Goal: Find specific page/section: Find specific page/section

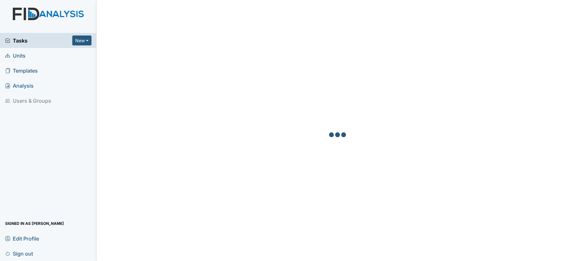
click at [41, 57] on link "Units" at bounding box center [48, 55] width 97 height 15
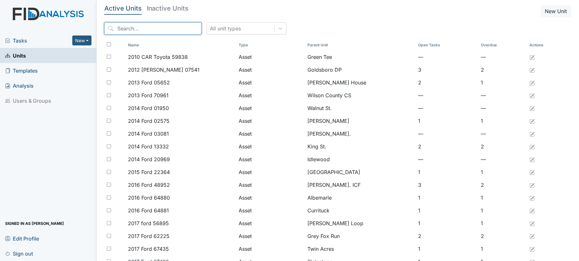
click at [155, 30] on input "search" at bounding box center [152, 28] width 97 height 12
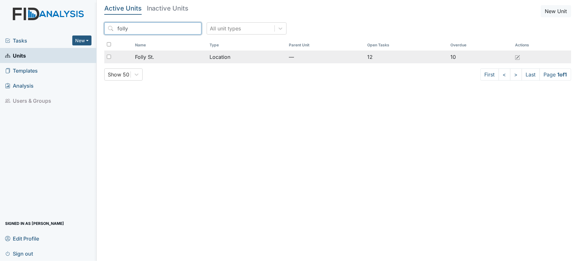
type input "folly"
click at [176, 58] on div "Folly St." at bounding box center [169, 57] width 69 height 8
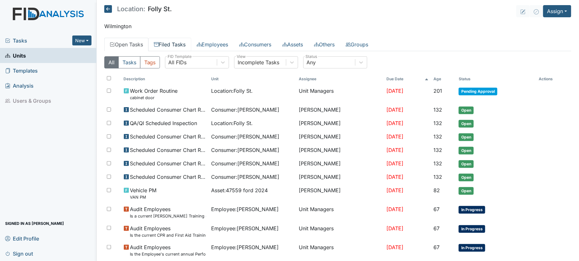
click at [176, 43] on link "Filed Tasks" at bounding box center [170, 44] width 43 height 13
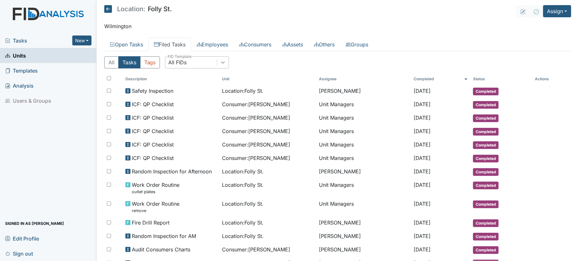
click at [223, 61] on icon at bounding box center [223, 62] width 6 height 6
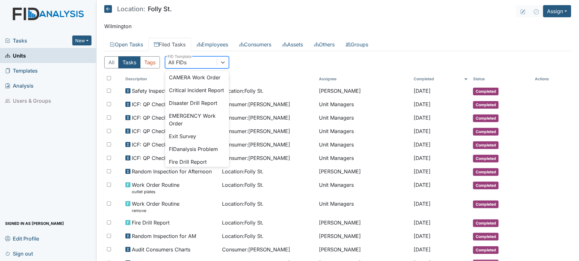
scroll to position [68, 0]
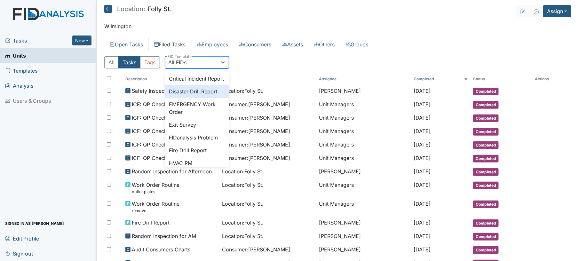
click at [209, 98] on div "Disaster Drill Report" at bounding box center [197, 91] width 64 height 13
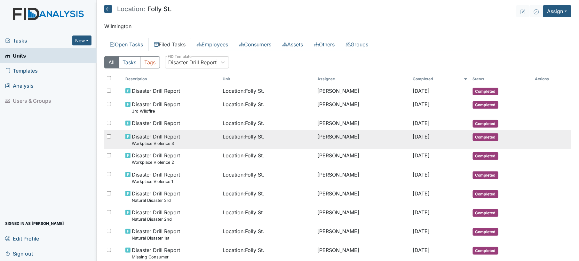
click at [232, 141] on td "Location : Folly St." at bounding box center [268, 139] width 95 height 19
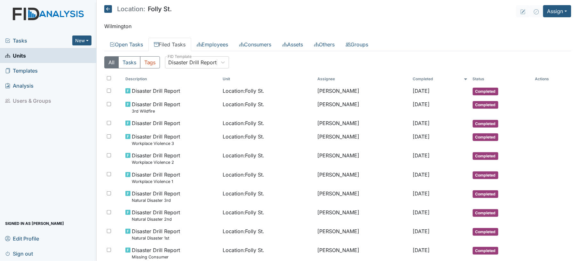
click at [206, 69] on div "All Tasks Tags Disaster Drill Report FID Template" at bounding box center [337, 64] width 467 height 17
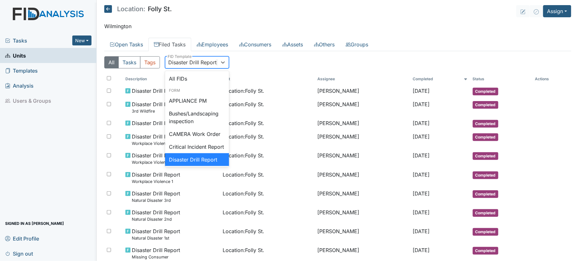
click at [204, 68] on div "Disaster Drill Report" at bounding box center [192, 63] width 52 height 12
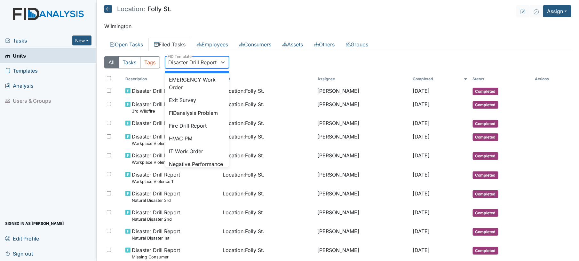
scroll to position [107, 0]
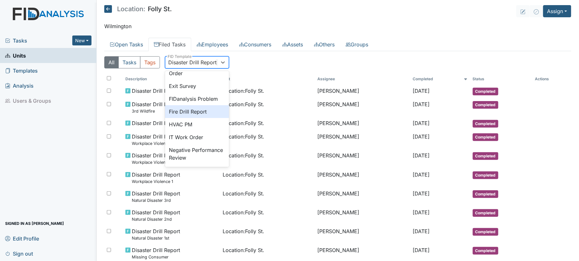
click at [213, 118] on div "Fire Drill Report" at bounding box center [197, 111] width 64 height 13
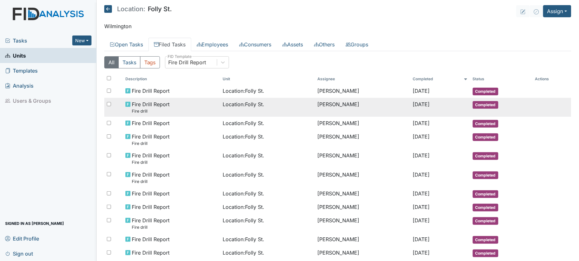
click at [254, 110] on td "Location : Folly St." at bounding box center [268, 107] width 95 height 19
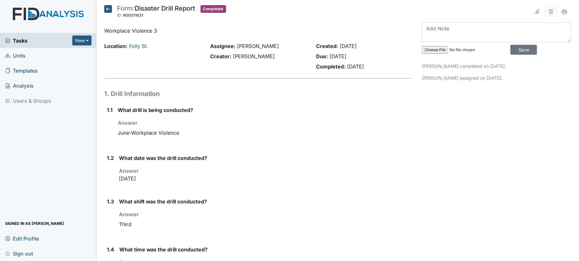
click at [110, 9] on icon at bounding box center [108, 9] width 8 height 8
click at [255, 128] on div "June-Workplace Violence" at bounding box center [265, 133] width 295 height 12
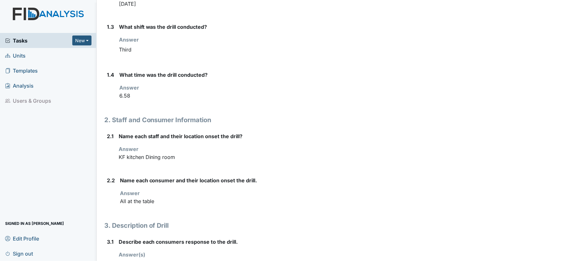
scroll to position [205, 0]
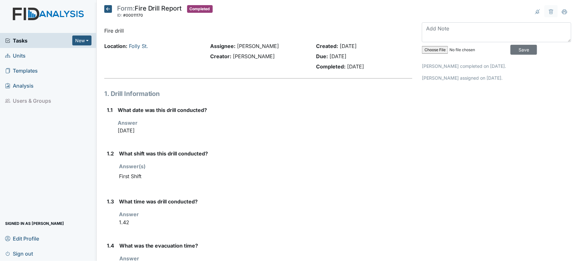
click at [108, 12] on icon at bounding box center [108, 9] width 8 height 8
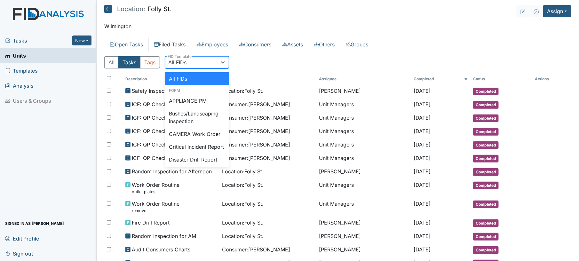
click at [217, 61] on div "All FIDs" at bounding box center [192, 63] width 52 height 12
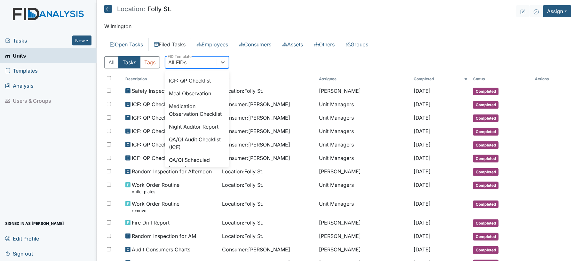
scroll to position [461, 0]
click at [206, 52] on div "Facility Inspection" at bounding box center [197, 46] width 64 height 13
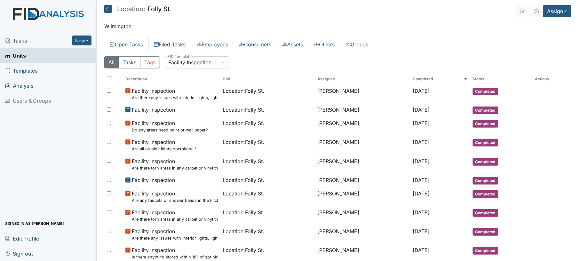
click at [108, 8] on icon at bounding box center [108, 9] width 8 height 8
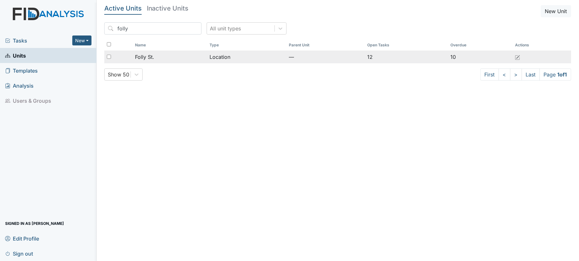
click at [217, 61] on td "Location" at bounding box center [246, 57] width 79 height 13
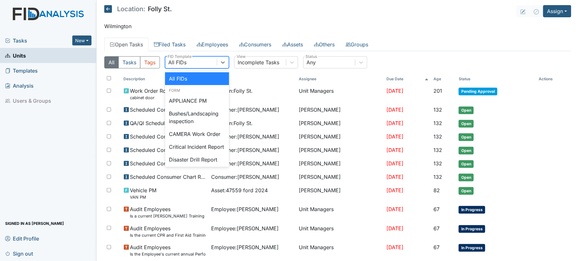
click at [217, 66] on div "All FIDs" at bounding box center [192, 63] width 52 height 12
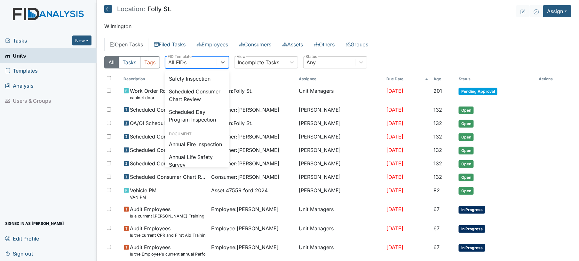
scroll to position [661, 0]
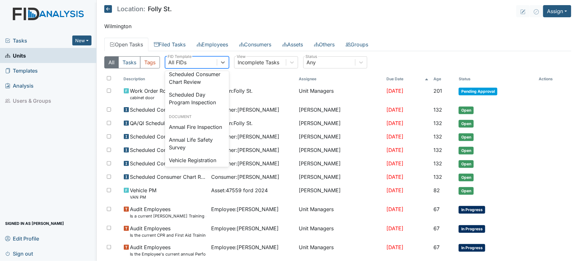
click at [206, 68] on div "Safety Inspection" at bounding box center [197, 61] width 64 height 13
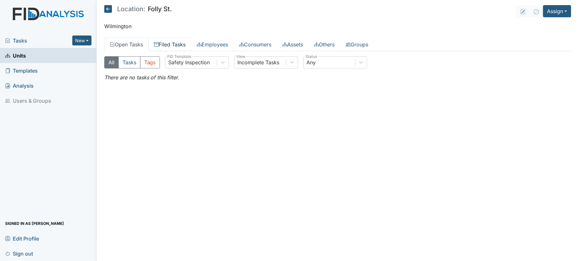
click at [177, 46] on link "Filed Tasks" at bounding box center [170, 44] width 43 height 13
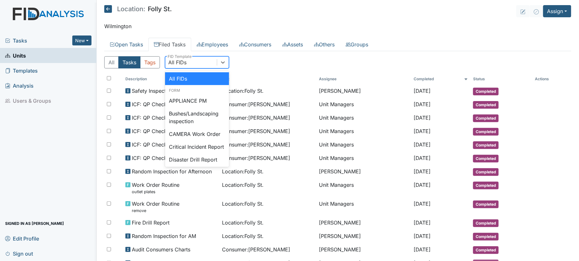
click at [190, 62] on div "All FIDs" at bounding box center [192, 63] width 52 height 12
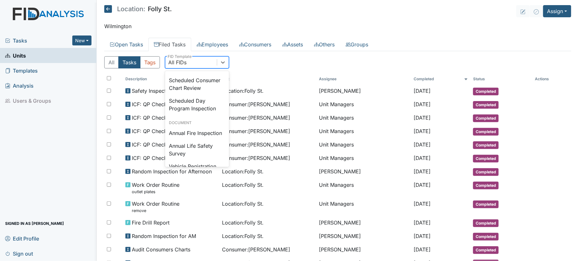
scroll to position [664, 0]
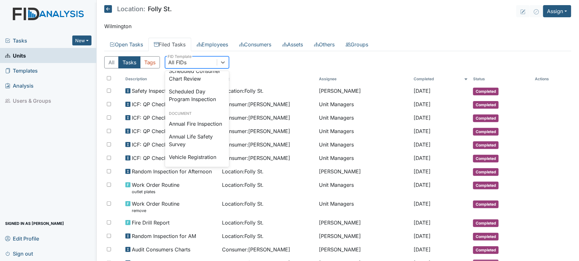
click at [203, 65] on div "Safety Inspection" at bounding box center [197, 58] width 64 height 13
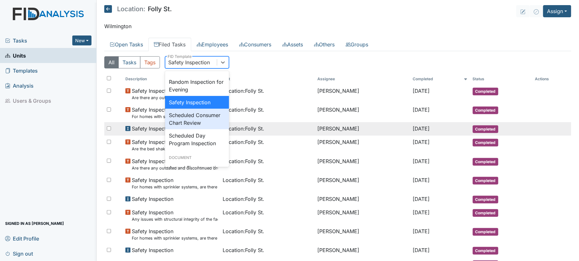
scroll to position [653, 0]
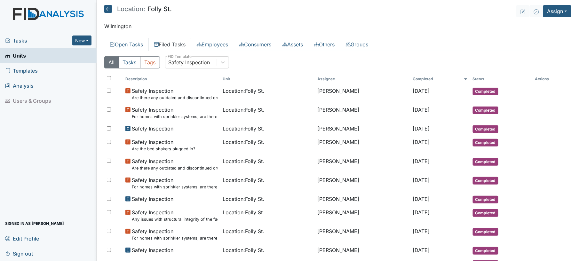
click at [517, 47] on ul "Open Tasks Filed Tasks Employees Consumers Assets Others Groups" at bounding box center [337, 44] width 467 height 13
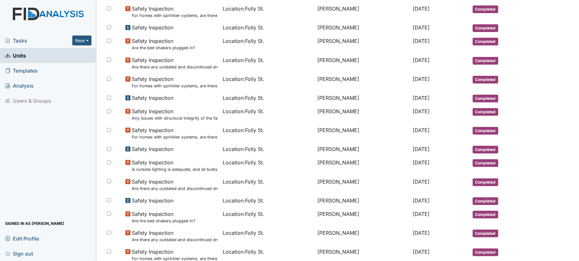
scroll to position [102, 0]
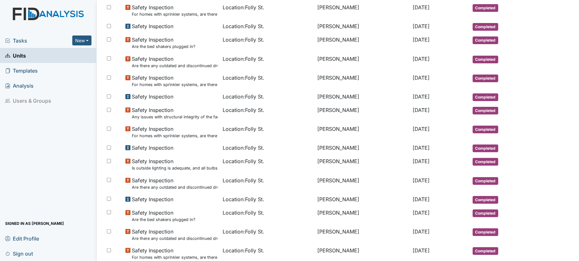
click at [20, 54] on span "Units" at bounding box center [15, 56] width 21 height 10
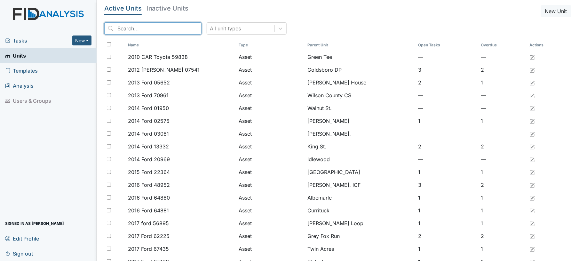
click at [143, 29] on input "search" at bounding box center [152, 28] width 97 height 12
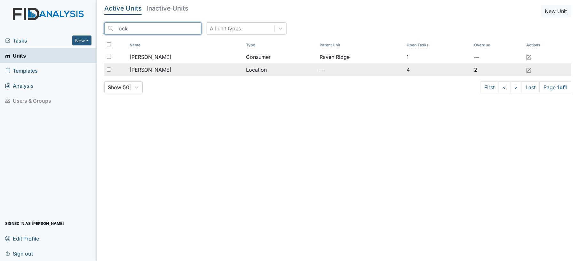
type input "lock"
click at [162, 69] on div "Lockwood" at bounding box center [185, 70] width 111 height 8
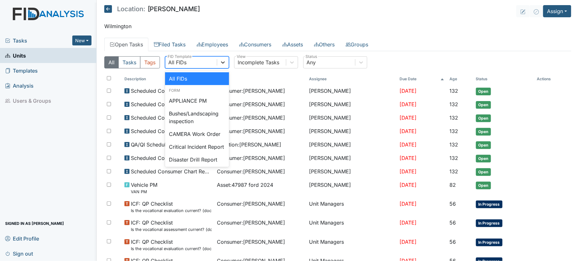
click at [223, 61] on icon at bounding box center [223, 62] width 6 height 6
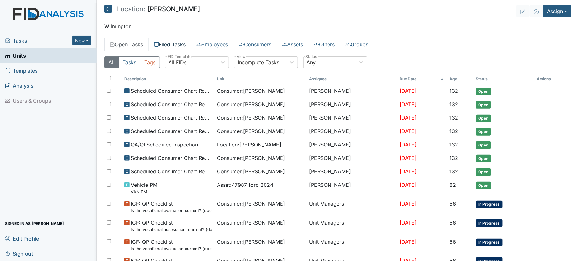
click at [181, 44] on link "Filed Tasks" at bounding box center [170, 44] width 43 height 13
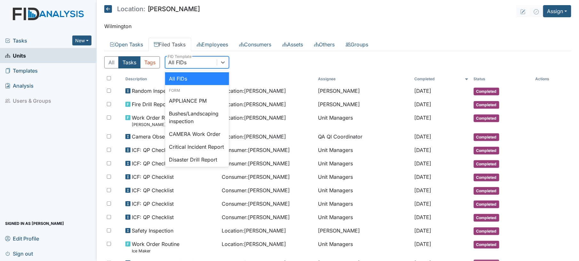
click at [195, 62] on div "All FIDs" at bounding box center [192, 63] width 52 height 12
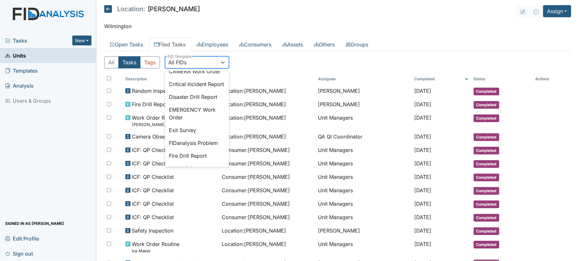
scroll to position [85, 0]
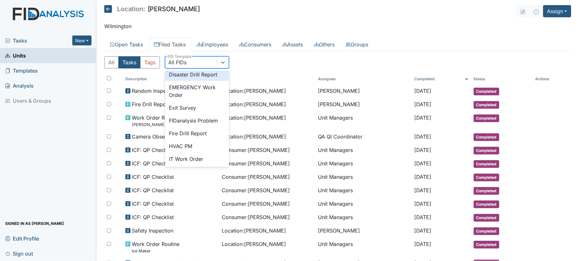
click at [195, 81] on div "Disaster Drill Report" at bounding box center [197, 74] width 64 height 13
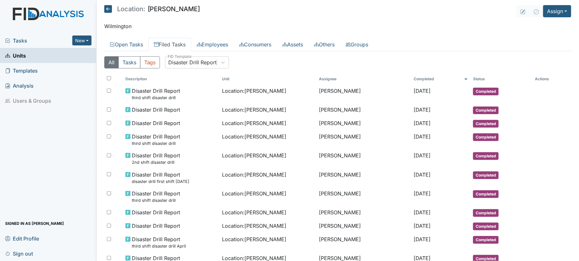
click at [282, 60] on div "All Tasks Tags Disaster Drill Report FID Template" at bounding box center [337, 64] width 467 height 17
click at [196, 65] on div "Disaster Drill Report" at bounding box center [193, 63] width 48 height 8
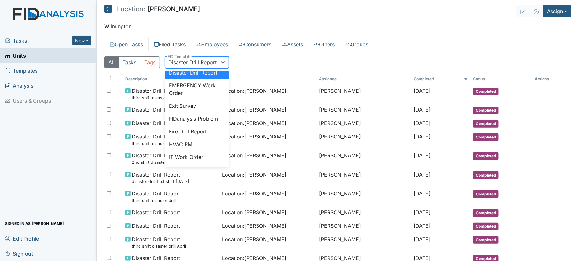
scroll to position [104, 0]
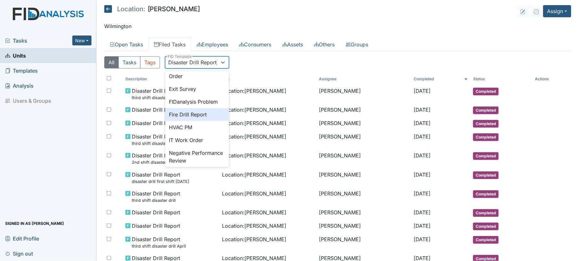
click at [204, 121] on div "Fire Drill Report" at bounding box center [197, 114] width 64 height 13
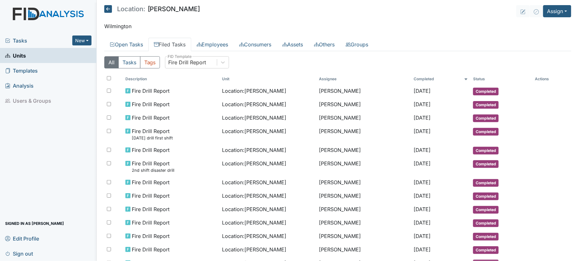
click at [293, 58] on div "All Tasks Tags Fire Drill Report FID Template" at bounding box center [337, 64] width 467 height 17
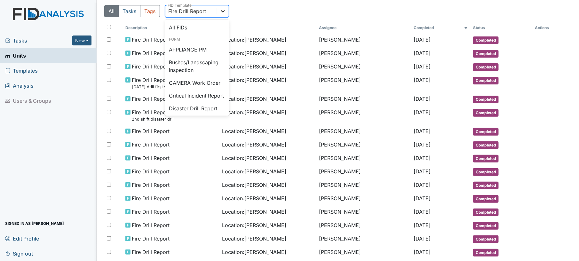
scroll to position [77, 0]
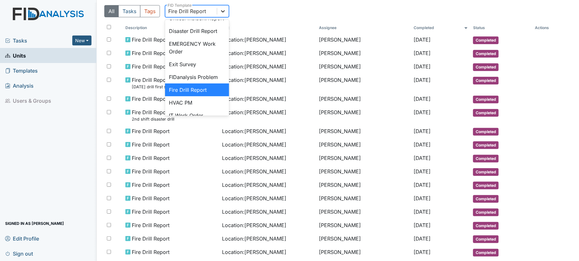
click at [226, 14] on icon at bounding box center [223, 11] width 6 height 6
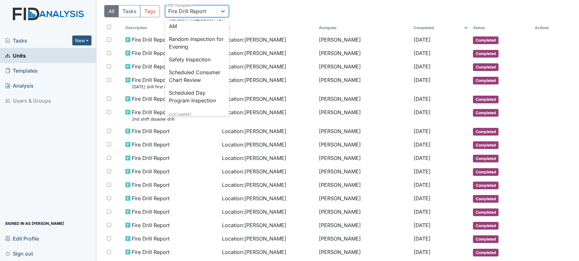
scroll to position [621, 0]
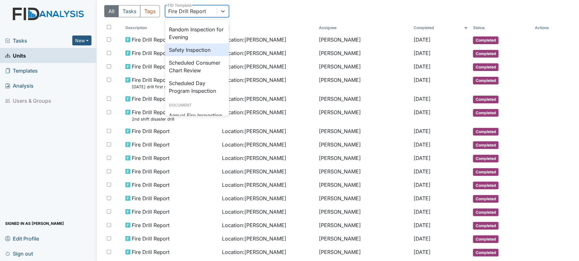
click at [206, 56] on div "Safety Inspection" at bounding box center [197, 50] width 64 height 13
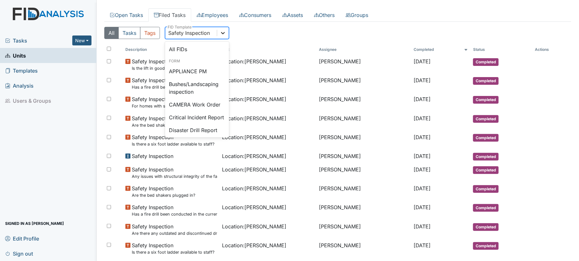
scroll to position [620, 0]
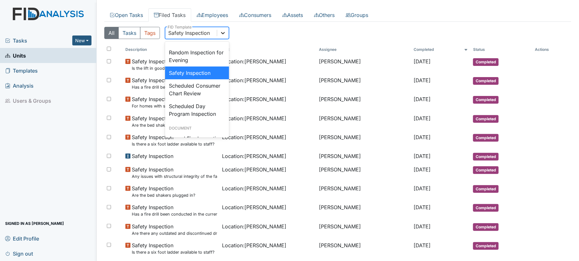
click at [226, 36] on icon at bounding box center [223, 33] width 6 height 6
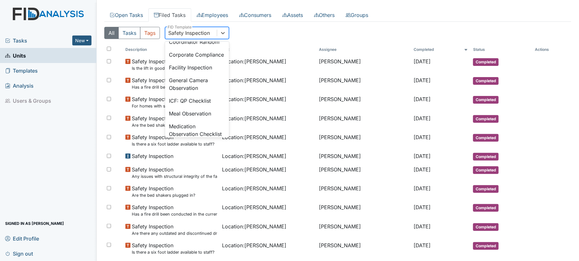
scroll to position [409, 0]
click at [204, 75] on div "Facility Inspection" at bounding box center [197, 68] width 64 height 13
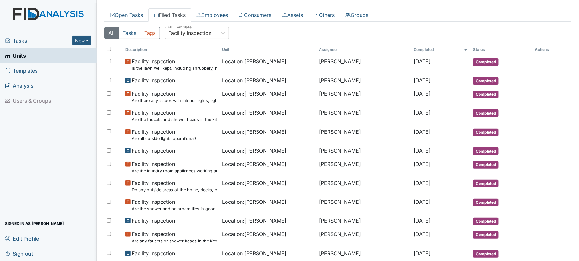
click at [53, 55] on link "Units" at bounding box center [48, 55] width 97 height 15
click at [131, 14] on link "Open Tasks" at bounding box center [126, 14] width 44 height 13
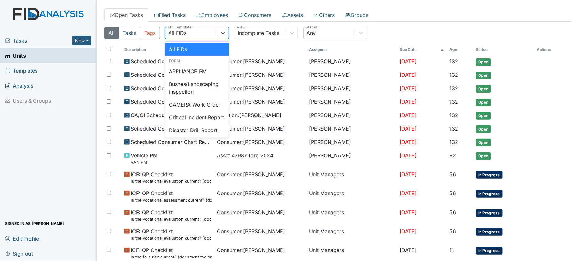
click at [199, 34] on div "All FIDs" at bounding box center [192, 33] width 52 height 12
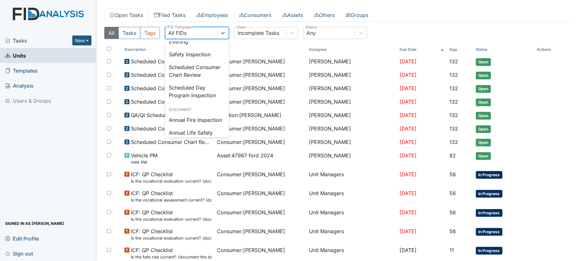
scroll to position [654, 0]
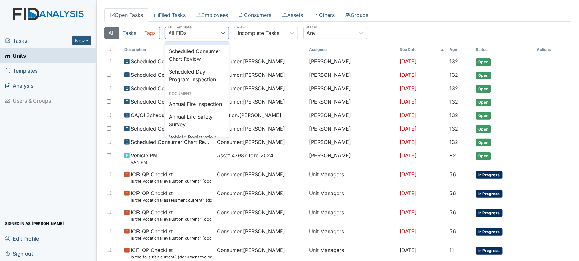
click at [203, 45] on div "Safety Inspection" at bounding box center [197, 38] width 64 height 13
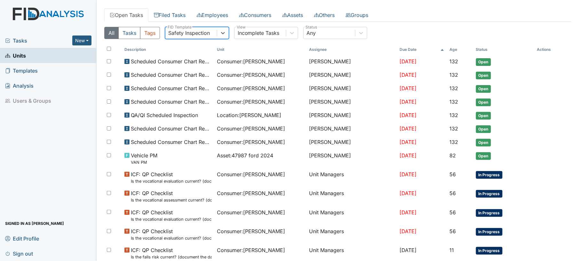
scroll to position [0, 0]
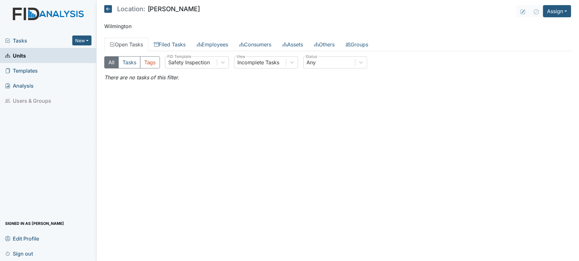
click at [58, 57] on link "Units" at bounding box center [48, 55] width 97 height 15
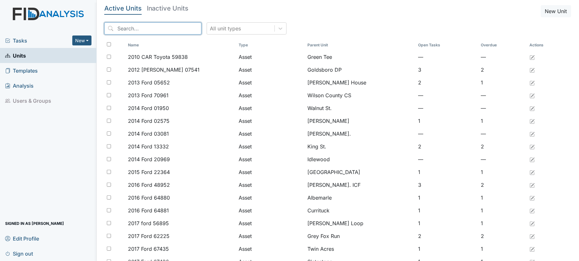
click at [133, 29] on input "search" at bounding box center [152, 28] width 97 height 12
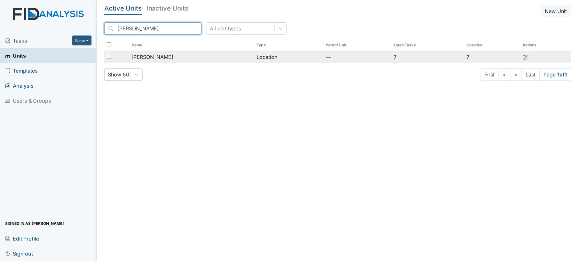
type input "[PERSON_NAME]"
click at [190, 57] on div "[PERSON_NAME]" at bounding box center [192, 57] width 120 height 8
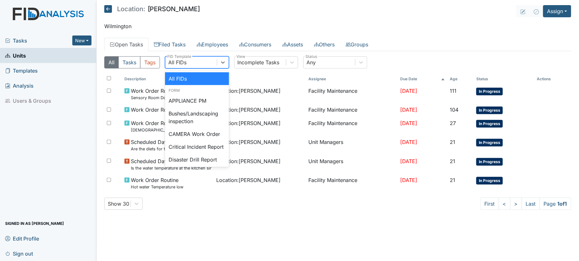
click at [208, 61] on div "All FIDs" at bounding box center [192, 63] width 52 height 12
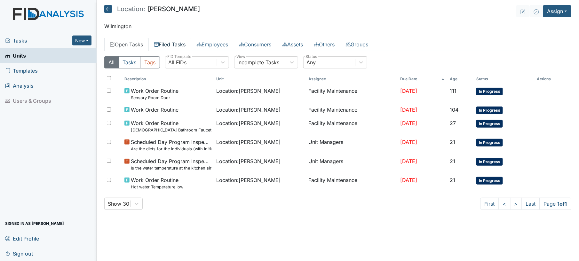
click at [177, 42] on link "Filed Tasks" at bounding box center [170, 44] width 43 height 13
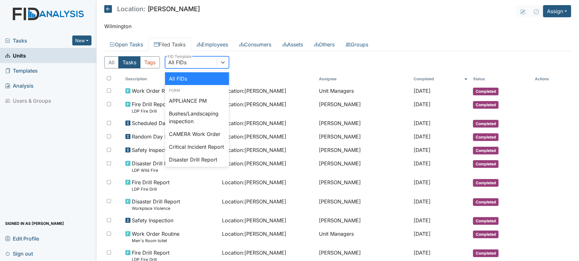
click at [207, 61] on div "All FIDs" at bounding box center [192, 63] width 52 height 12
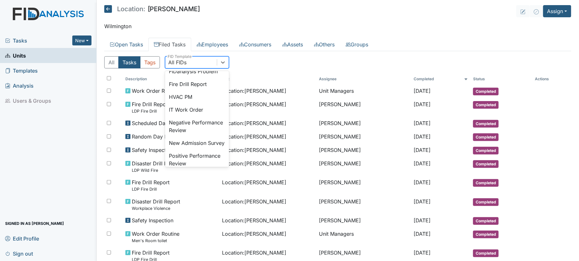
scroll to position [117, 0]
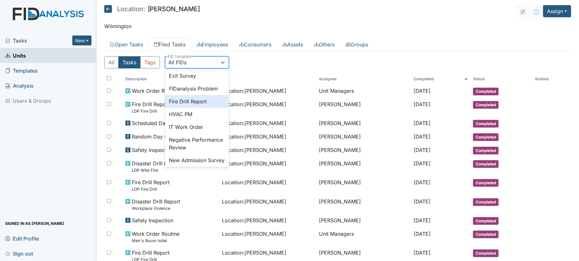
click at [206, 108] on div "Fire Drill Report" at bounding box center [197, 101] width 64 height 13
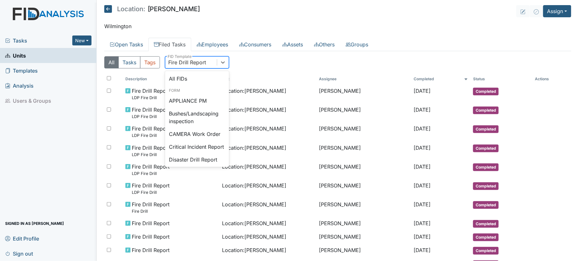
scroll to position [77, 0]
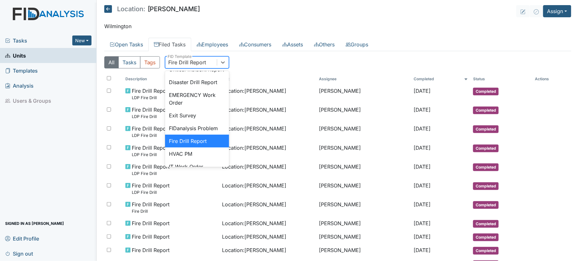
click at [215, 62] on div "Fire Drill Report" at bounding box center [192, 63] width 52 height 12
click at [218, 89] on div "Disaster Drill Report" at bounding box center [197, 82] width 64 height 13
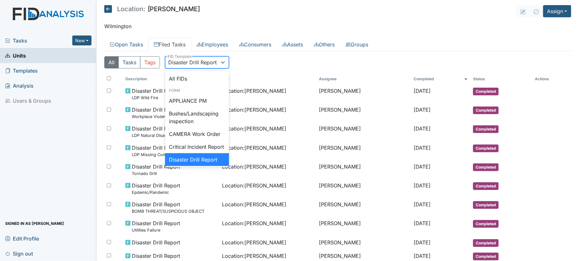
click at [215, 65] on div "Disaster Drill Report" at bounding box center [193, 63] width 48 height 8
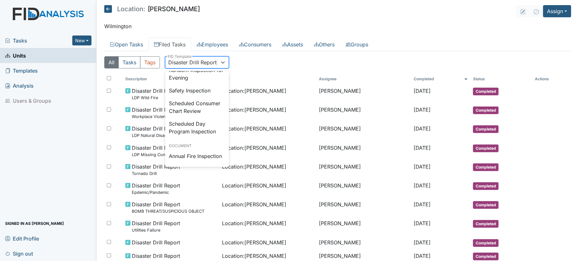
scroll to position [646, 0]
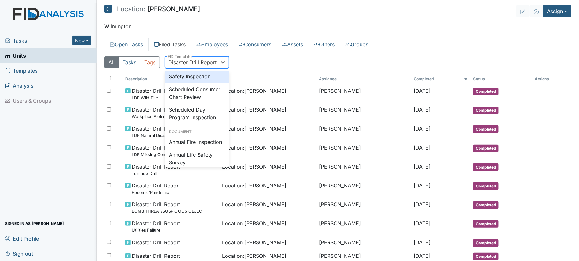
click at [209, 83] on div "Safety Inspection" at bounding box center [197, 76] width 64 height 13
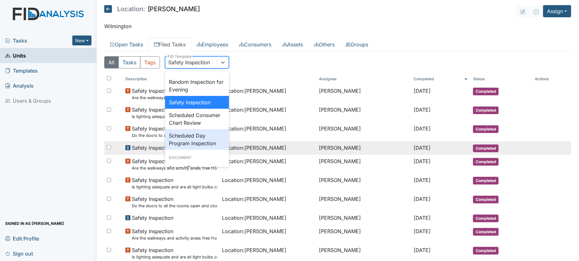
scroll to position [671, 0]
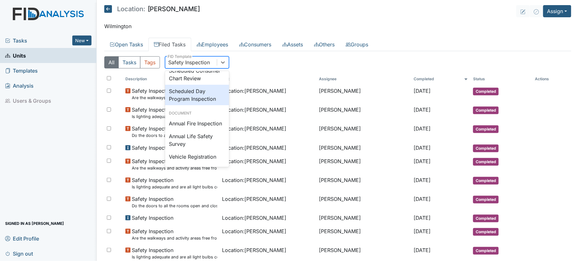
click at [471, 57] on div "All Tasks Tags option Safety Inspection , selected. option Scheduled Day Progra…" at bounding box center [337, 64] width 467 height 17
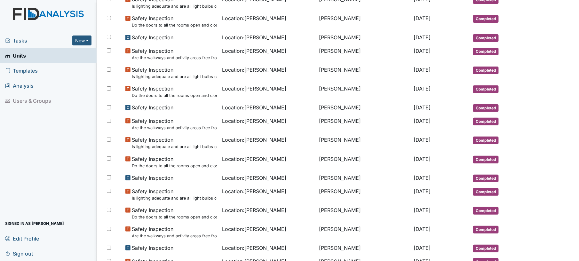
scroll to position [0, 0]
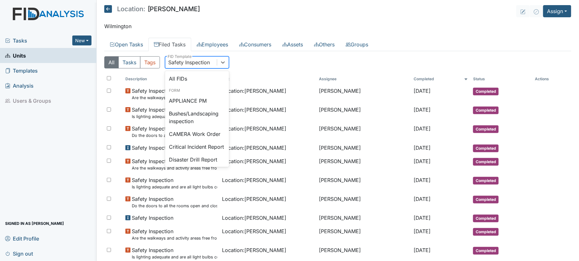
click at [198, 63] on div "Safety Inspection" at bounding box center [190, 63] width 42 height 8
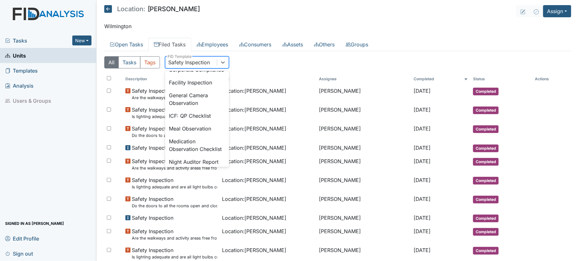
scroll to position [429, 0]
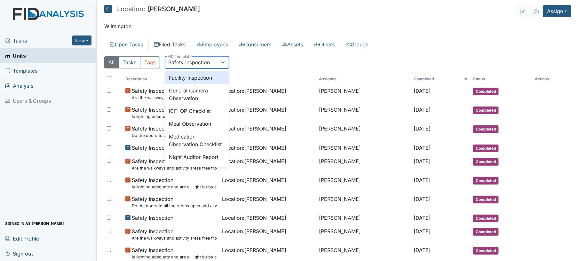
click at [204, 84] on div "Facility Inspection" at bounding box center [197, 77] width 64 height 13
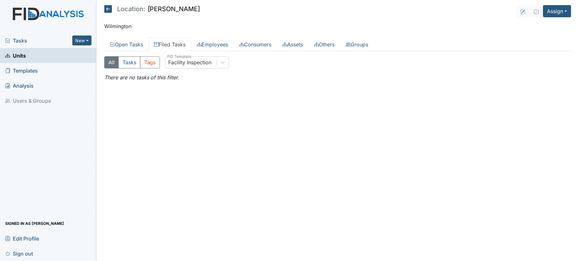
click at [174, 44] on link "Filed Tasks" at bounding box center [170, 44] width 43 height 13
click at [108, 8] on icon at bounding box center [108, 9] width 8 height 8
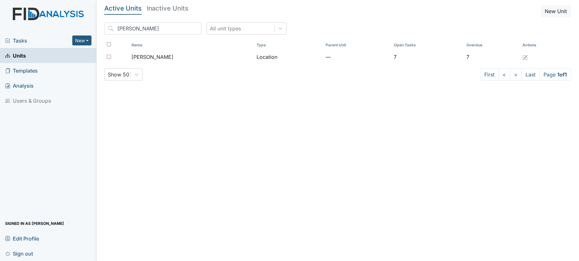
click at [28, 59] on link "Units" at bounding box center [48, 55] width 97 height 15
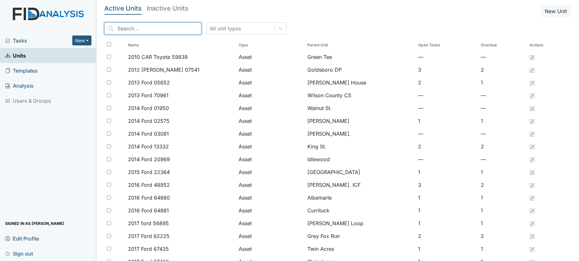
click at [143, 26] on input "search" at bounding box center [152, 28] width 97 height 12
type input "cherokee"
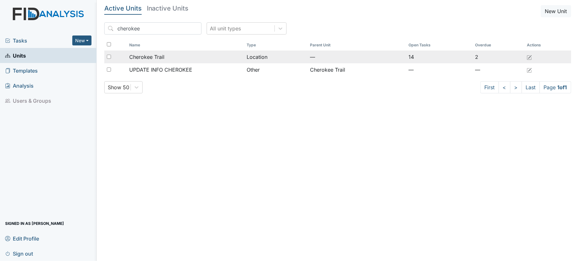
click at [169, 59] on div "Cherokee Trail" at bounding box center [186, 57] width 112 height 8
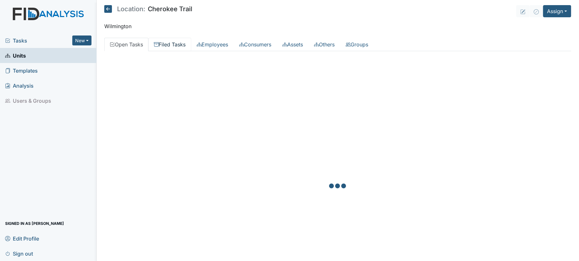
click at [171, 46] on link "Filed Tasks" at bounding box center [170, 44] width 43 height 13
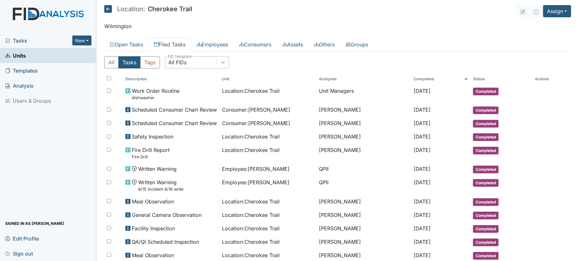
click at [223, 64] on icon at bounding box center [223, 62] width 6 height 6
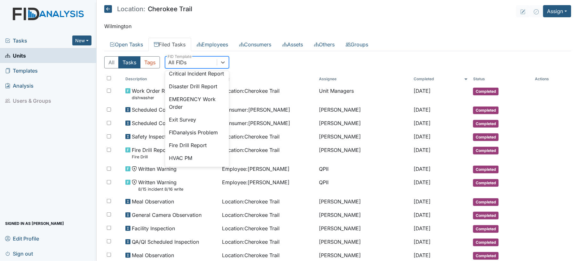
scroll to position [85, 0]
click at [204, 81] on div "Disaster Drill Report" at bounding box center [197, 74] width 64 height 13
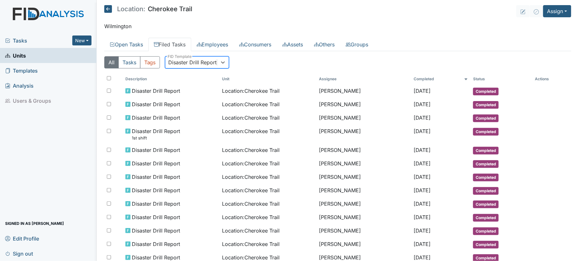
click at [198, 65] on div "Disaster Drill Report" at bounding box center [193, 63] width 48 height 8
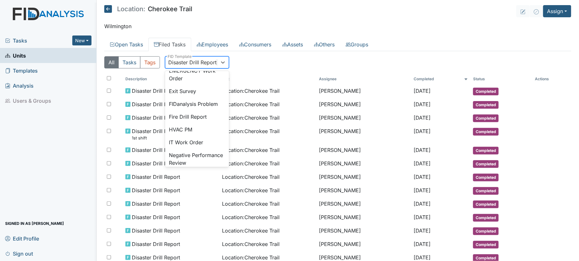
scroll to position [104, 0]
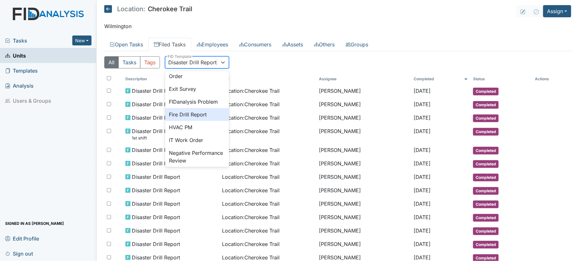
click at [204, 121] on div "Fire Drill Report" at bounding box center [197, 114] width 64 height 13
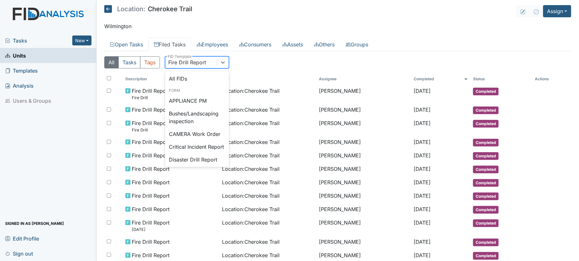
scroll to position [77, 0]
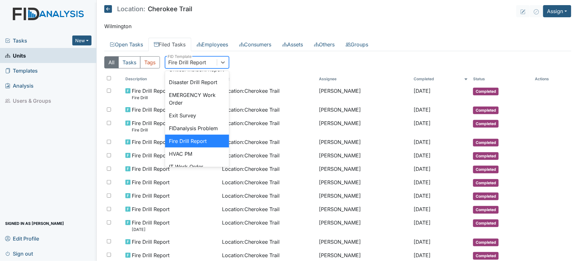
click at [197, 65] on div "Fire Drill Report" at bounding box center [188, 63] width 38 height 8
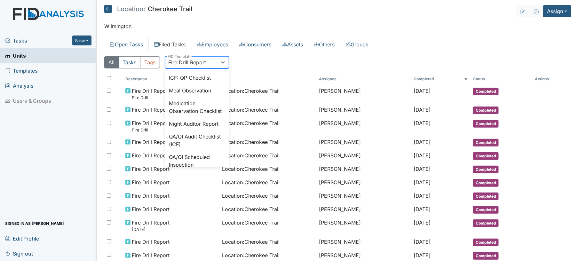
scroll to position [470, 0]
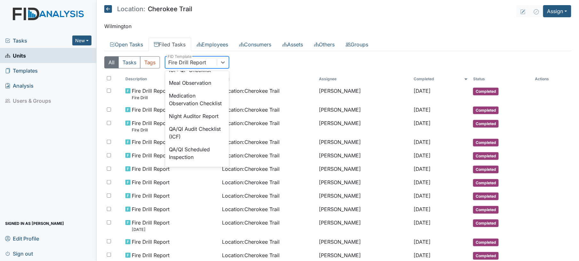
click at [208, 43] on div "Facility Inspection" at bounding box center [197, 36] width 64 height 13
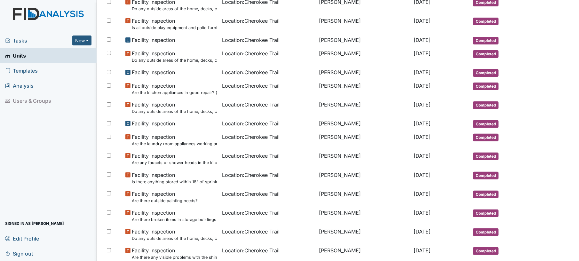
scroll to position [0, 0]
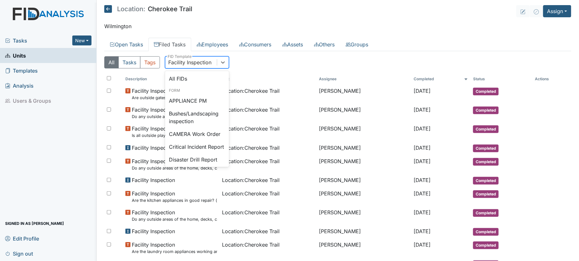
click at [210, 64] on div "Facility Inspection" at bounding box center [190, 63] width 43 height 8
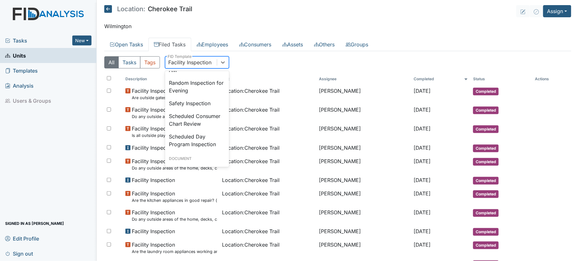
scroll to position [636, 0]
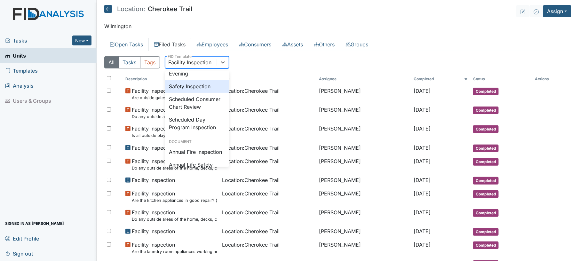
click at [204, 93] on div "Safety Inspection" at bounding box center [197, 86] width 64 height 13
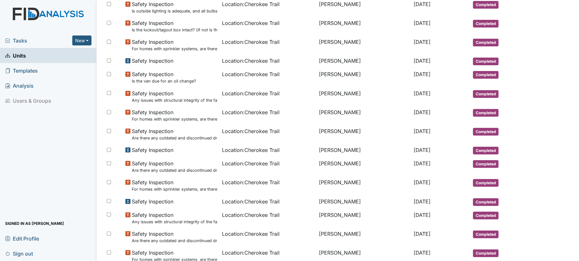
scroll to position [319, 0]
